Goal: Information Seeking & Learning: Learn about a topic

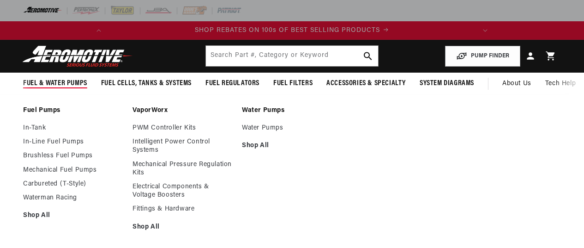
click at [36, 83] on span "Fuel & Water Pumps" at bounding box center [55, 84] width 64 height 10
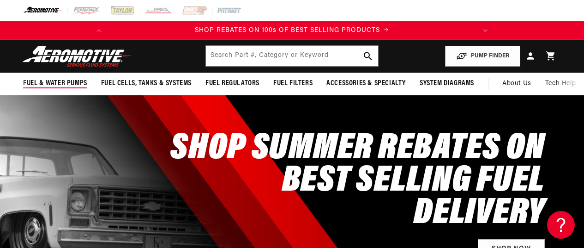
click at [67, 82] on span "Fuel & Water Pumps" at bounding box center [55, 84] width 64 height 10
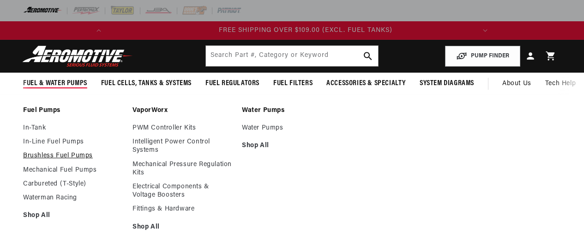
scroll to position [0, 365]
click at [41, 154] on link "Brushless Fuel Pumps" at bounding box center [73, 156] width 100 height 8
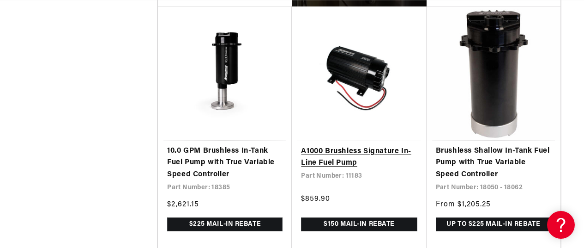
click at [359, 151] on link "A1000 Brushless Signature In-Line Fuel Pump" at bounding box center [359, 158] width 116 height 24
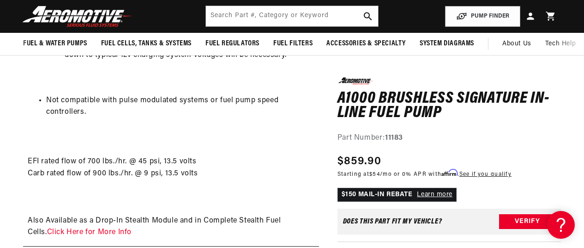
scroll to position [1155, 0]
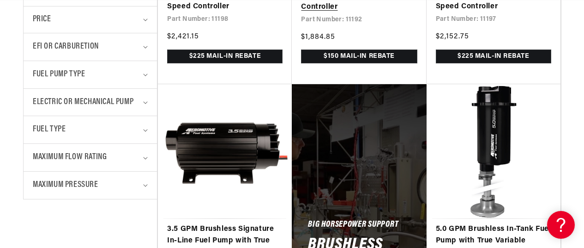
scroll to position [462, 0]
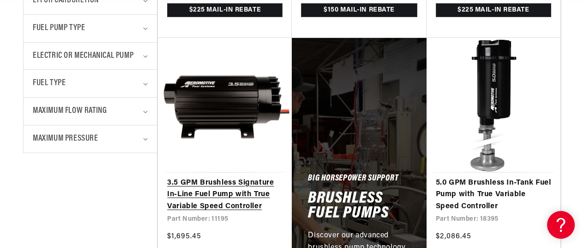
click at [240, 183] on link "3.5 GPM Brushless Signature In-Line Fuel Pump with True Variable Speed Controll…" at bounding box center [224, 195] width 115 height 36
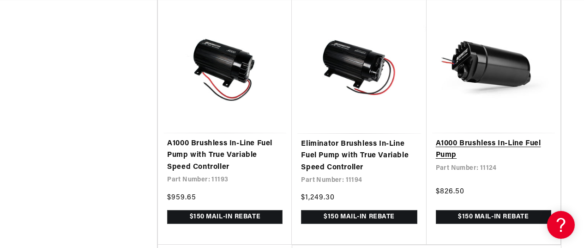
scroll to position [0, 0]
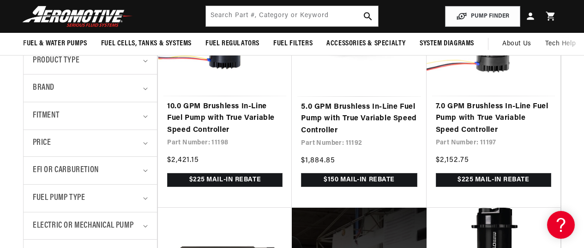
scroll to position [231, 0]
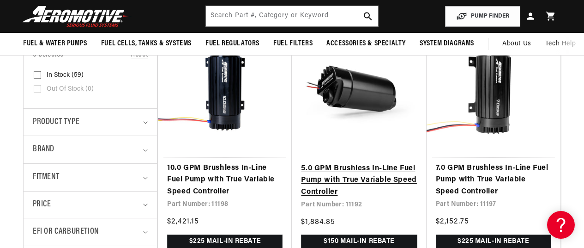
click at [366, 163] on link "5.0 GPM Brushless In-Line Fuel Pump with True Variable Speed Controller" at bounding box center [359, 181] width 116 height 36
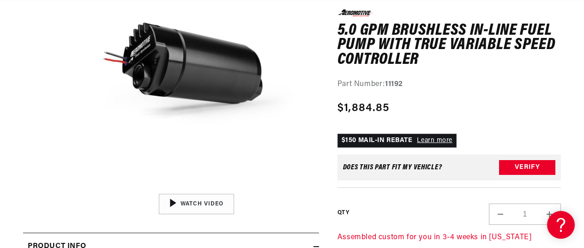
scroll to position [0, 0]
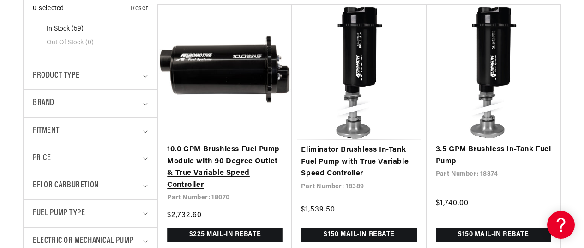
scroll to position [323, 0]
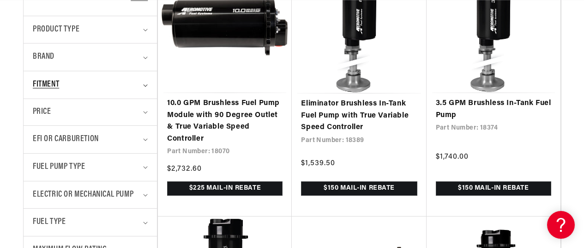
click at [114, 88] on div "Fitment" at bounding box center [86, 84] width 107 height 13
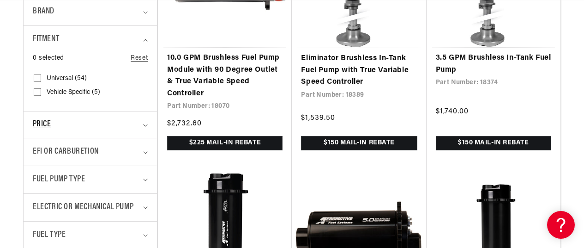
scroll to position [462, 0]
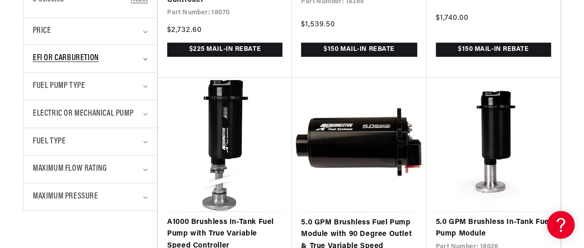
click at [77, 65] on span "EFI or Carburetion" at bounding box center [66, 58] width 66 height 13
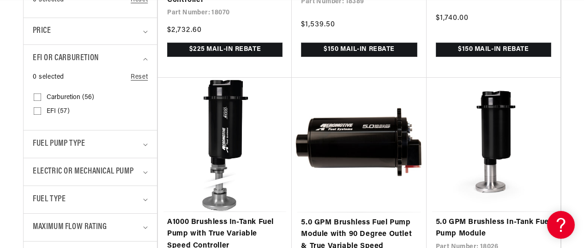
click at [34, 109] on input "EFI (57) EFI (57 products)" at bounding box center [37, 112] width 7 height 7
checkbox input "true"
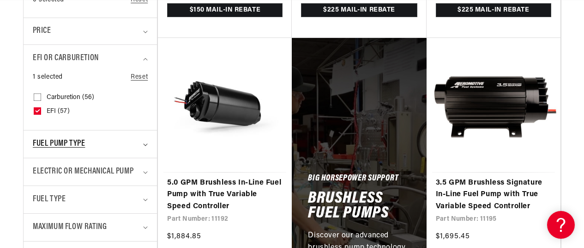
click at [79, 140] on span "Fuel Pump Type" at bounding box center [59, 143] width 52 height 13
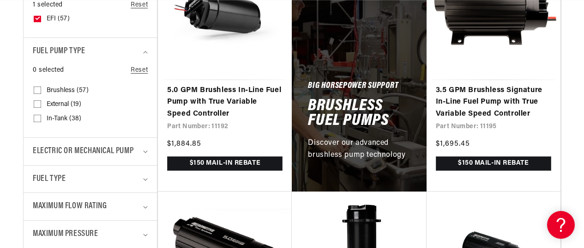
click at [36, 105] on input "External (19) External (19 products)" at bounding box center [37, 105] width 7 height 7
checkbox input "true"
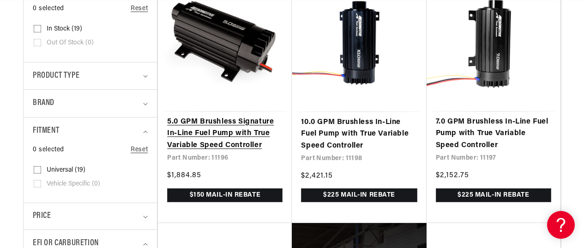
click at [219, 116] on link "5.0 GPM Brushless Signature In-Line Fuel Pump with True Variable Speed Controll…" at bounding box center [224, 134] width 115 height 36
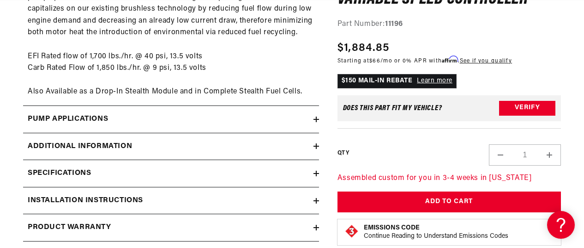
click at [212, 140] on summary "Additional information" at bounding box center [171, 146] width 296 height 27
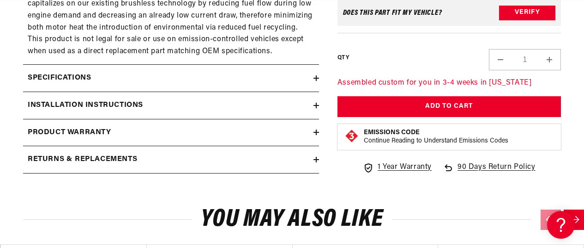
click at [232, 79] on div "Specifications" at bounding box center [168, 78] width 291 height 12
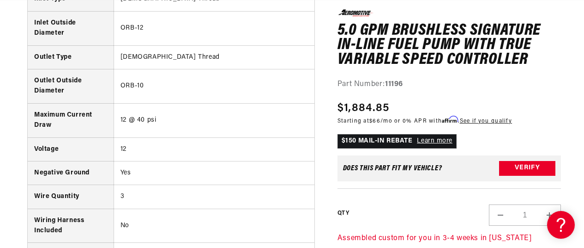
scroll to position [2218, 0]
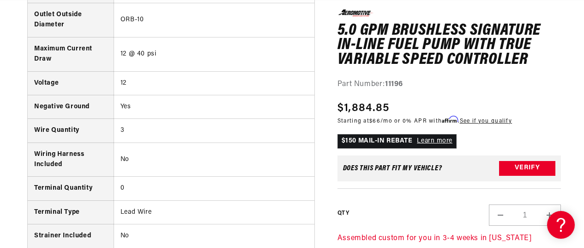
drag, startPoint x: 531, startPoint y: 85, endPoint x: 517, endPoint y: 82, distance: 14.3
click at [531, 85] on div "Part Number: 11196" at bounding box center [450, 85] width 224 height 12
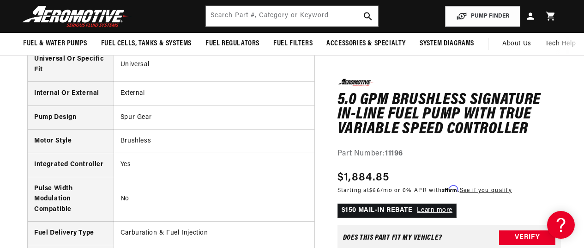
scroll to position [0, 365]
